Goal: Communication & Community: Answer question/provide support

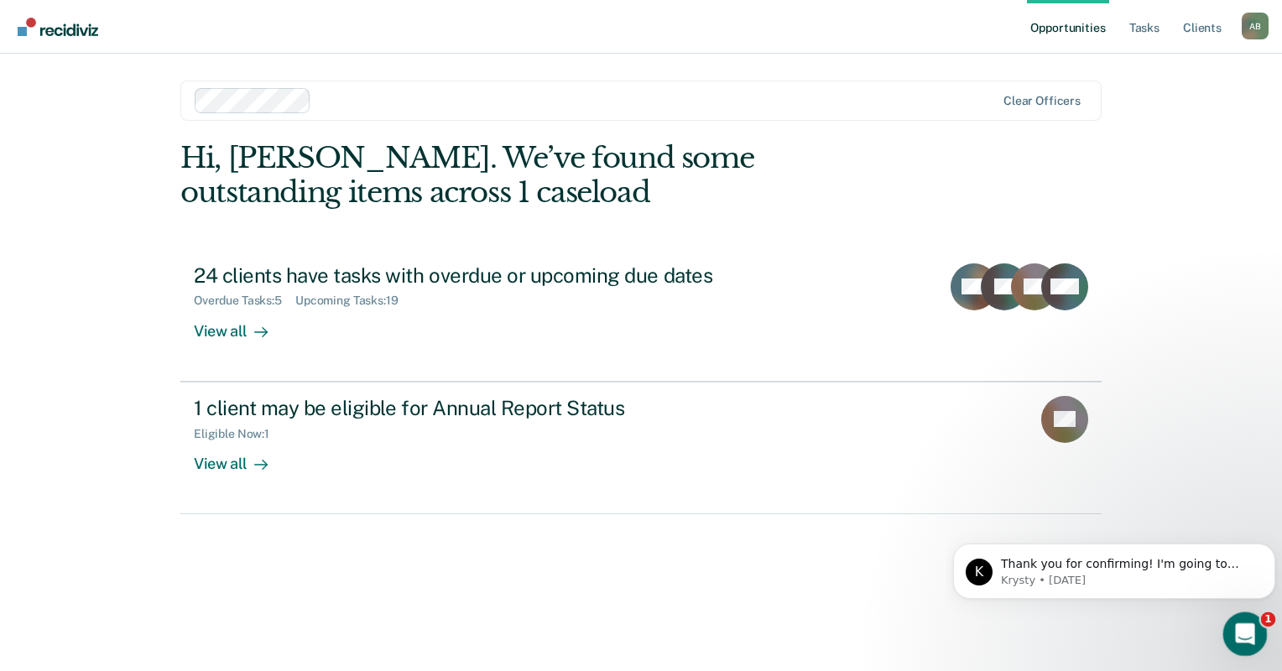
click at [1234, 617] on div "Open Intercom Messenger" at bounding box center [1242, 631] width 55 height 55
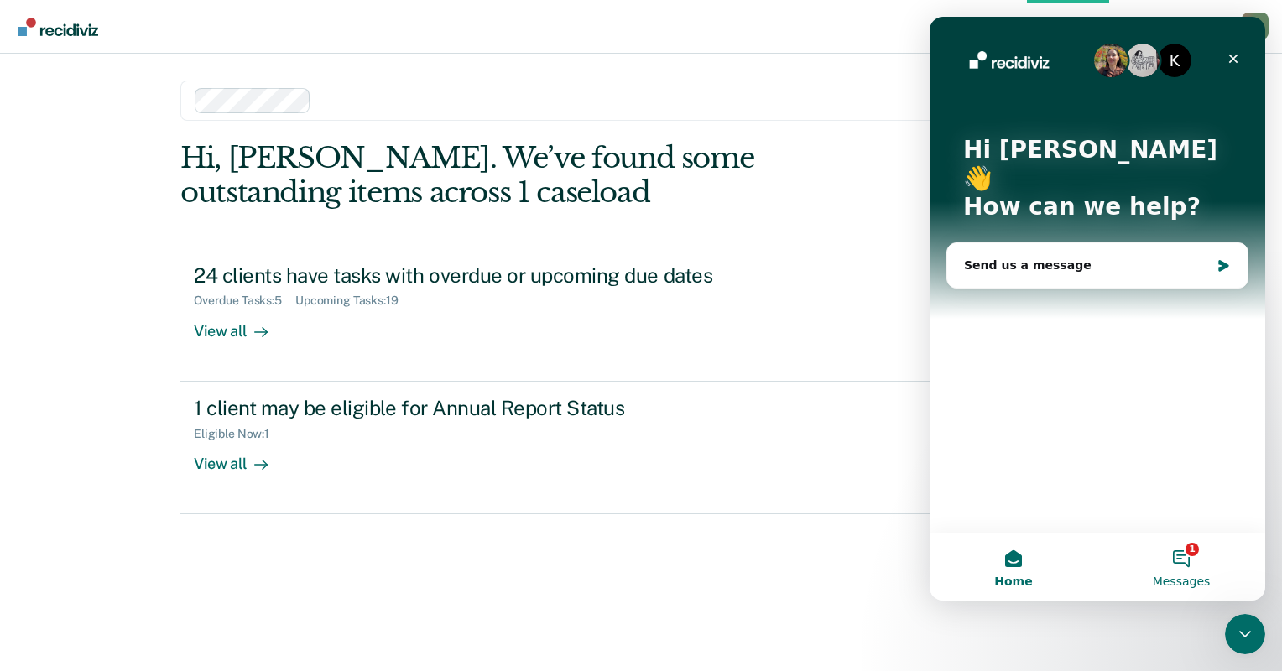
click at [1178, 563] on button "1 Messages" at bounding box center [1182, 567] width 168 height 67
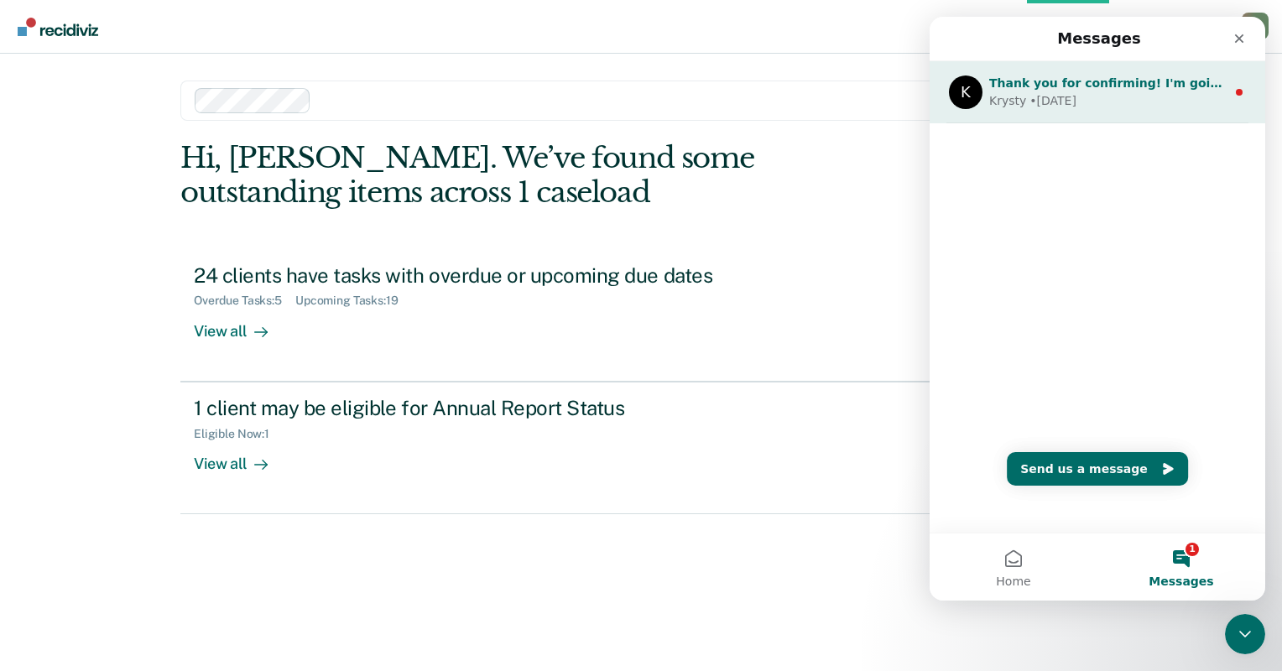
click at [1088, 104] on div "Krysty • [DATE]" at bounding box center [1107, 101] width 237 height 18
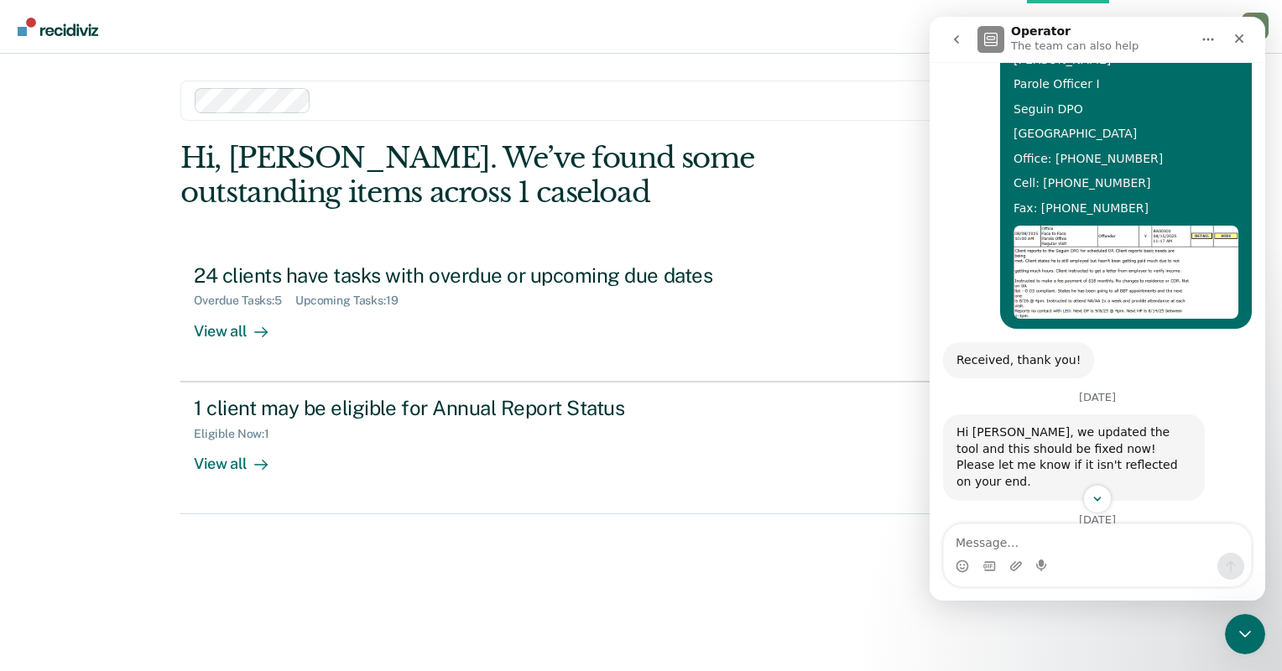
scroll to position [1359, 0]
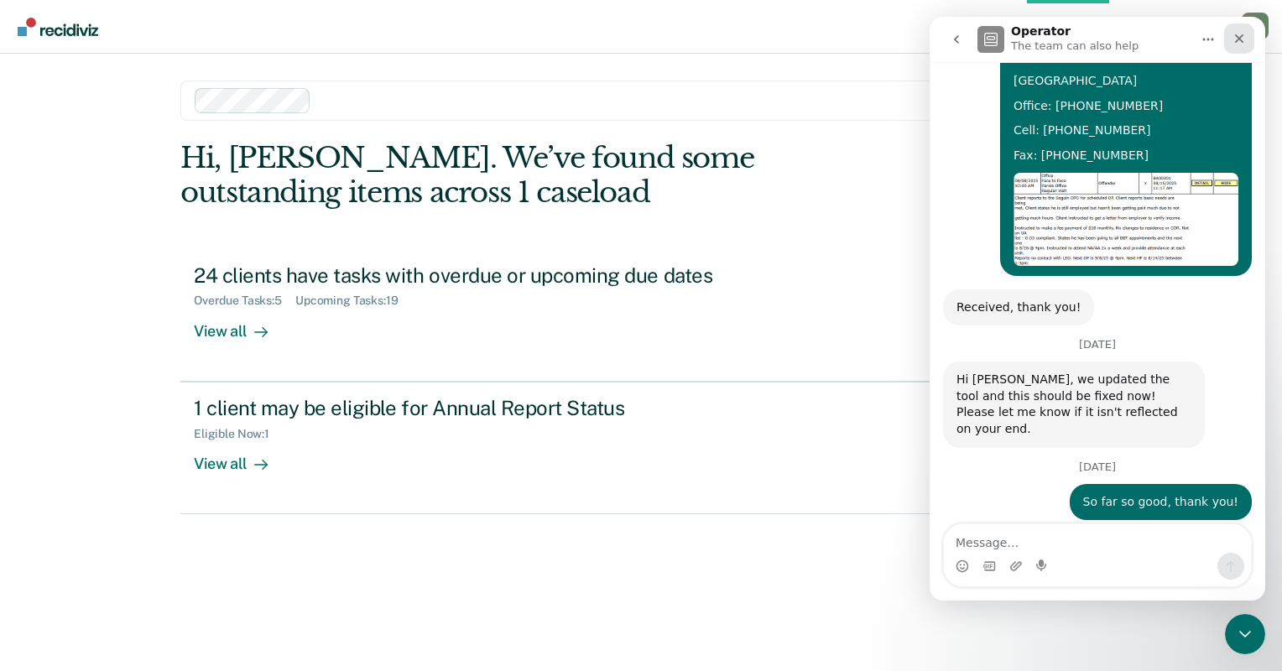
click at [1247, 43] on div "Close" at bounding box center [1239, 38] width 30 height 30
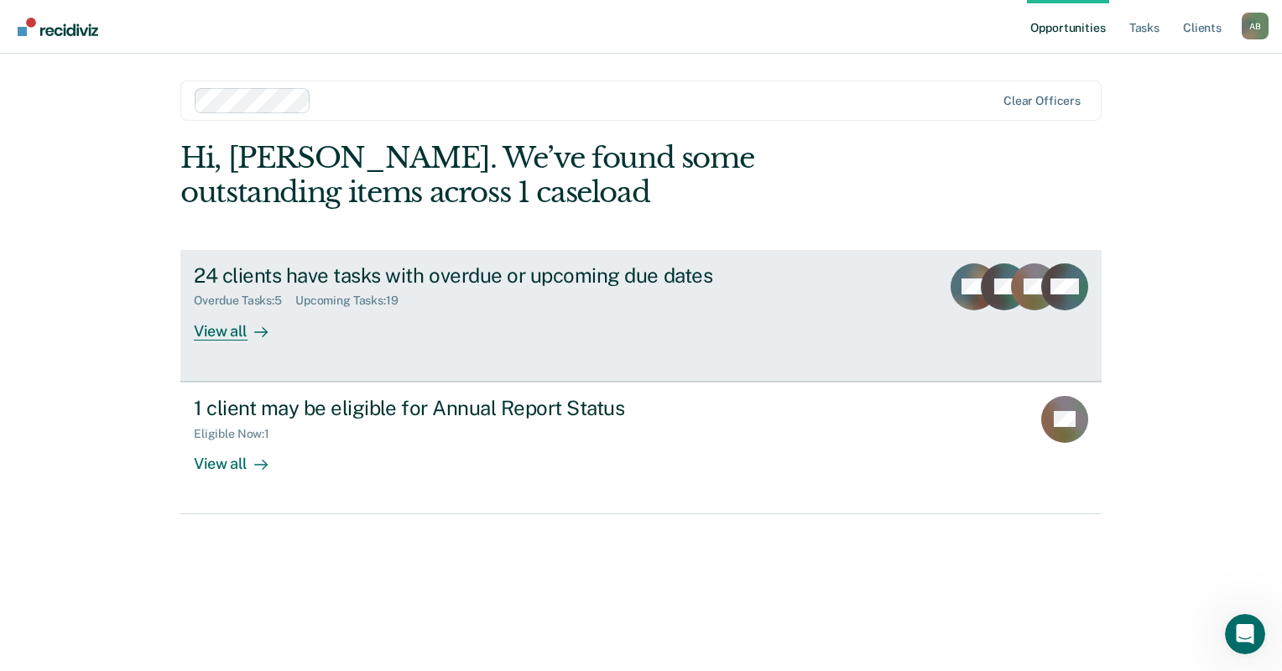
click at [204, 337] on div "View all" at bounding box center [241, 324] width 94 height 33
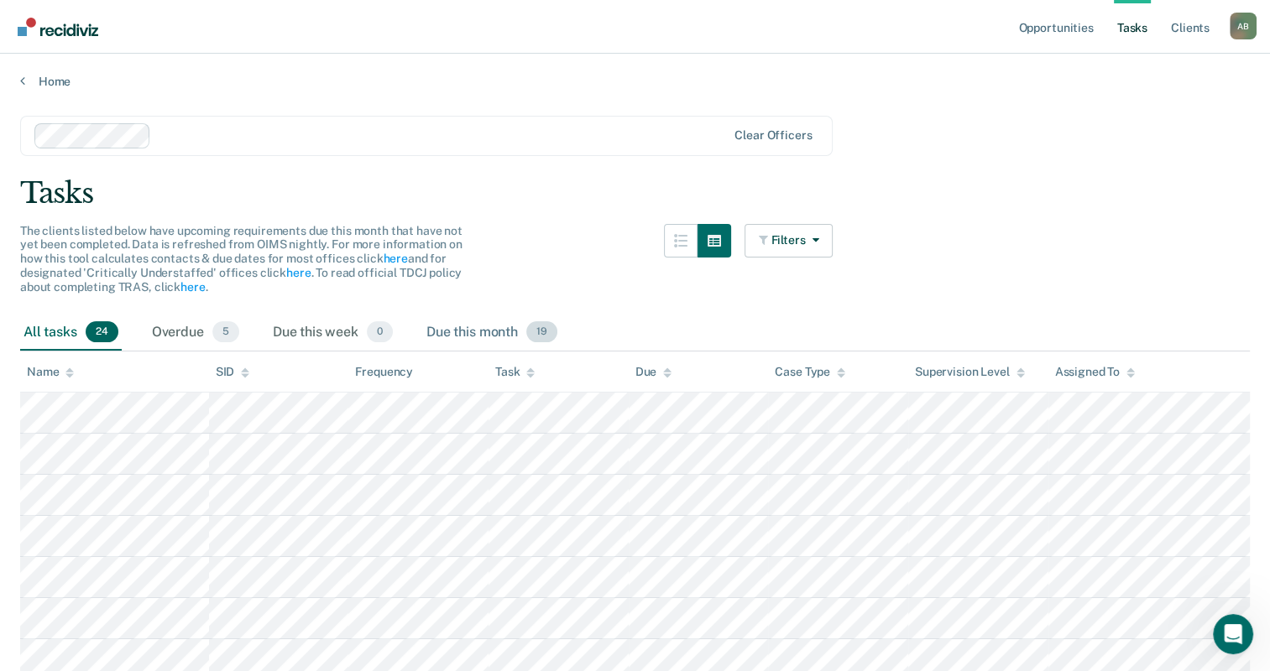
click at [491, 326] on div "Due this month 19" at bounding box center [492, 333] width 138 height 37
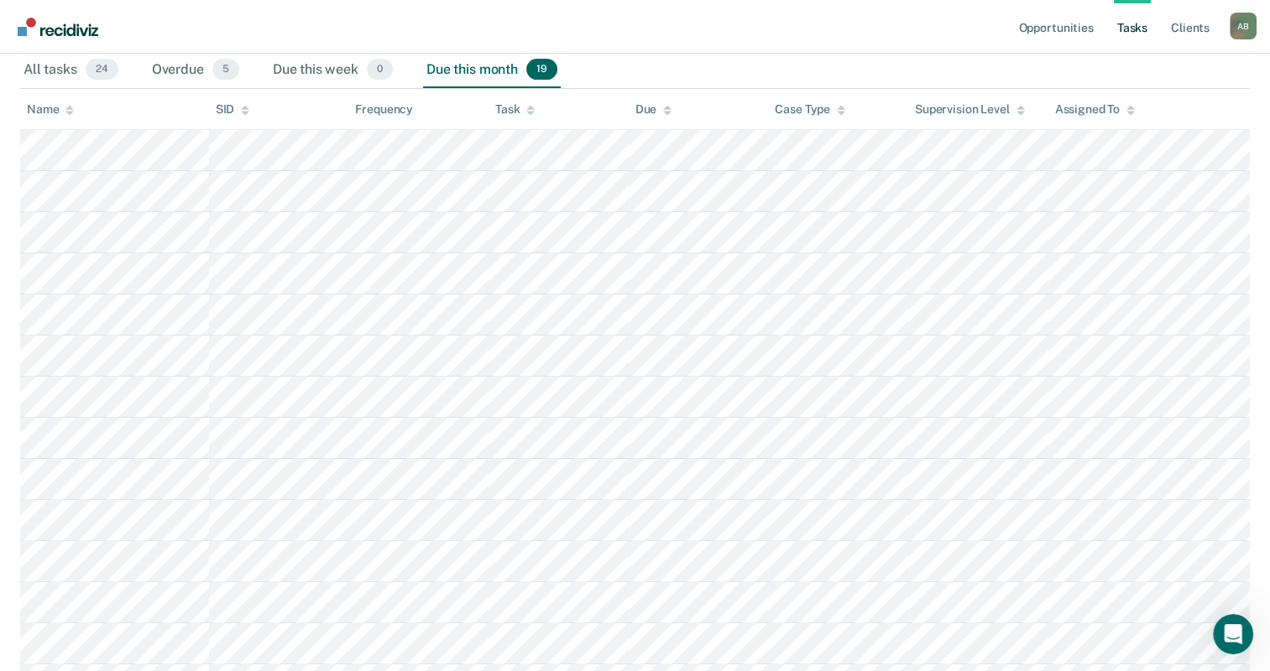
scroll to position [232, 0]
